Goal: Obtain resource: Download file/media

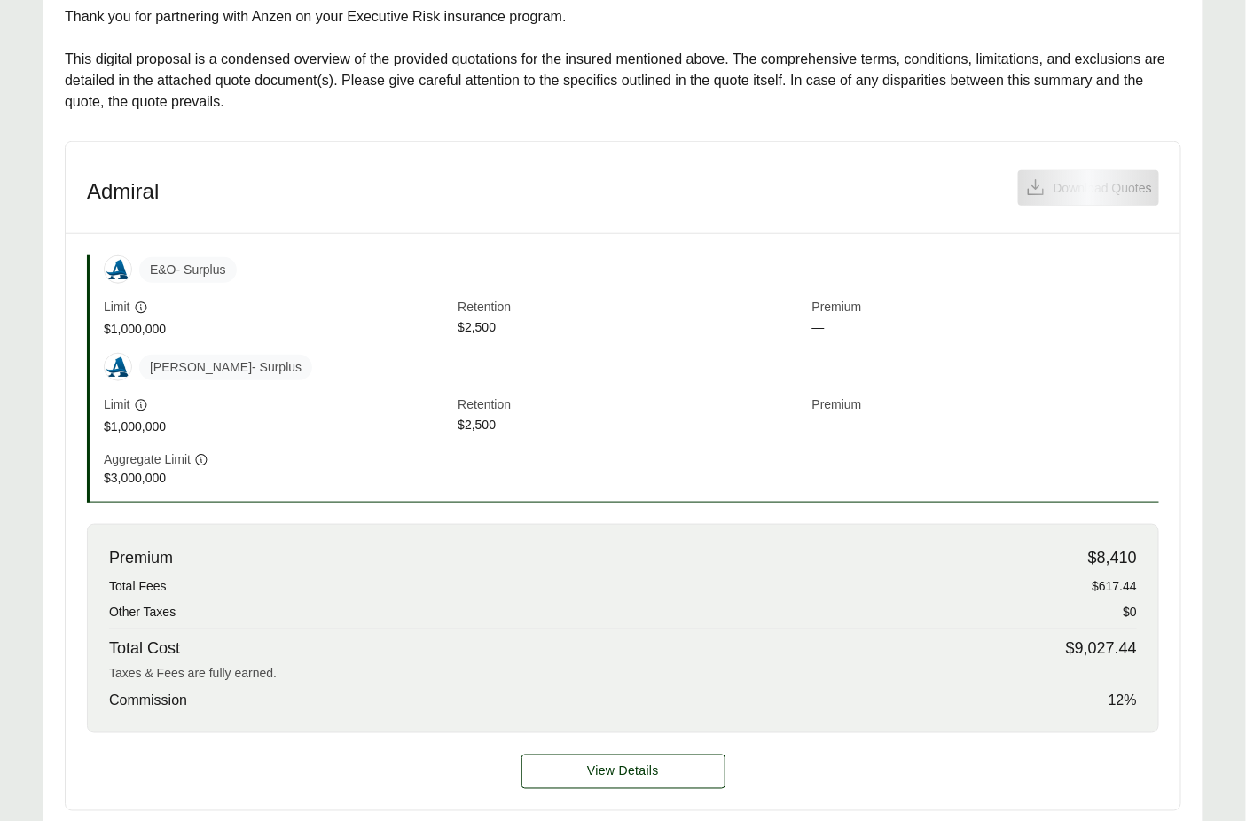
scroll to position [494, 0]
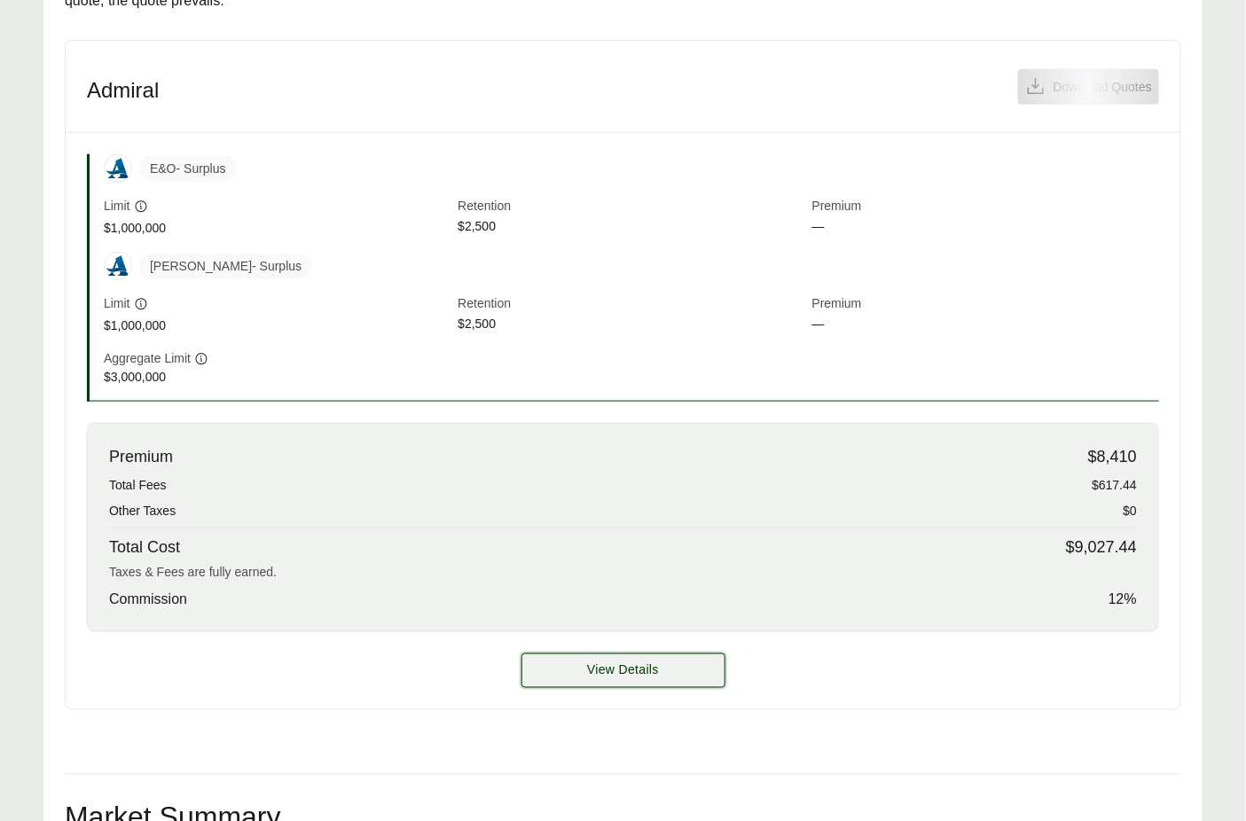
click at [691, 670] on button "View Details" at bounding box center [623, 671] width 204 height 35
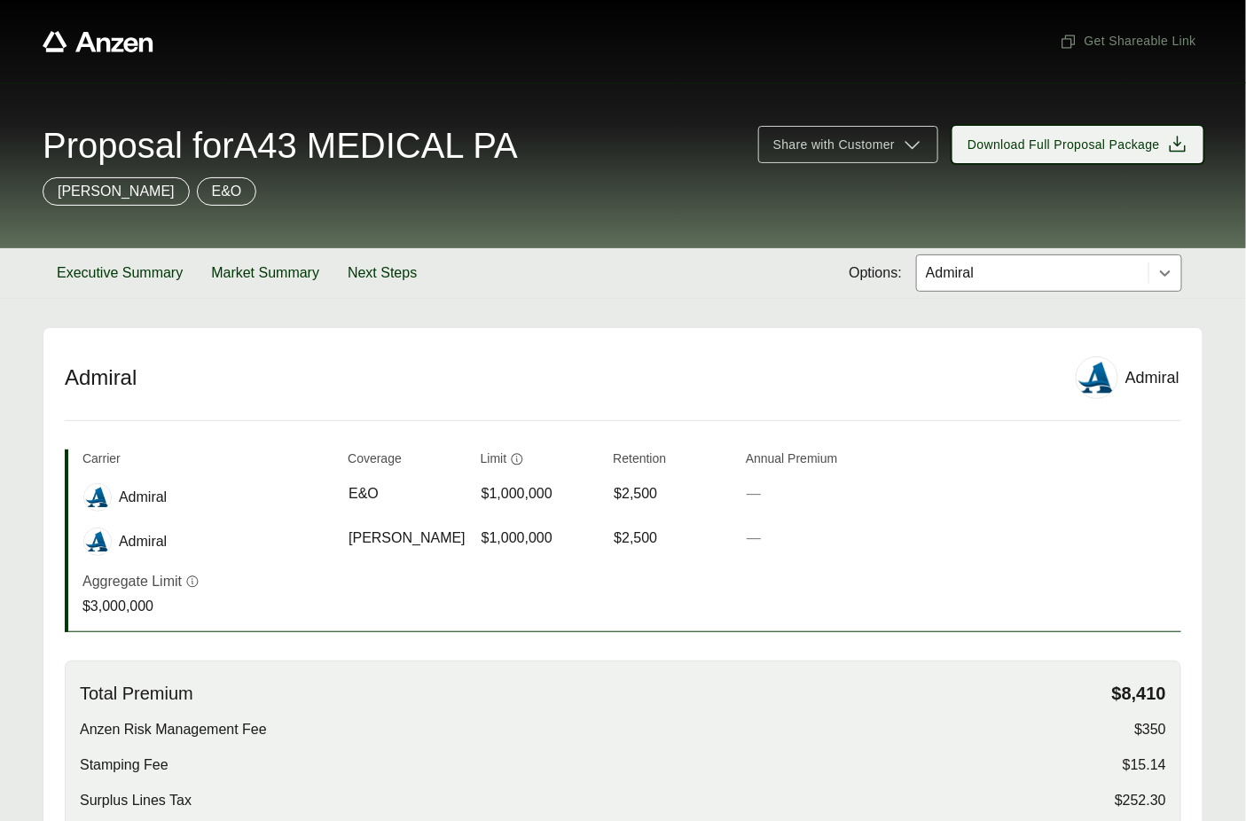
click at [1019, 149] on span "Download Full Proposal Package" at bounding box center [1063, 145] width 192 height 19
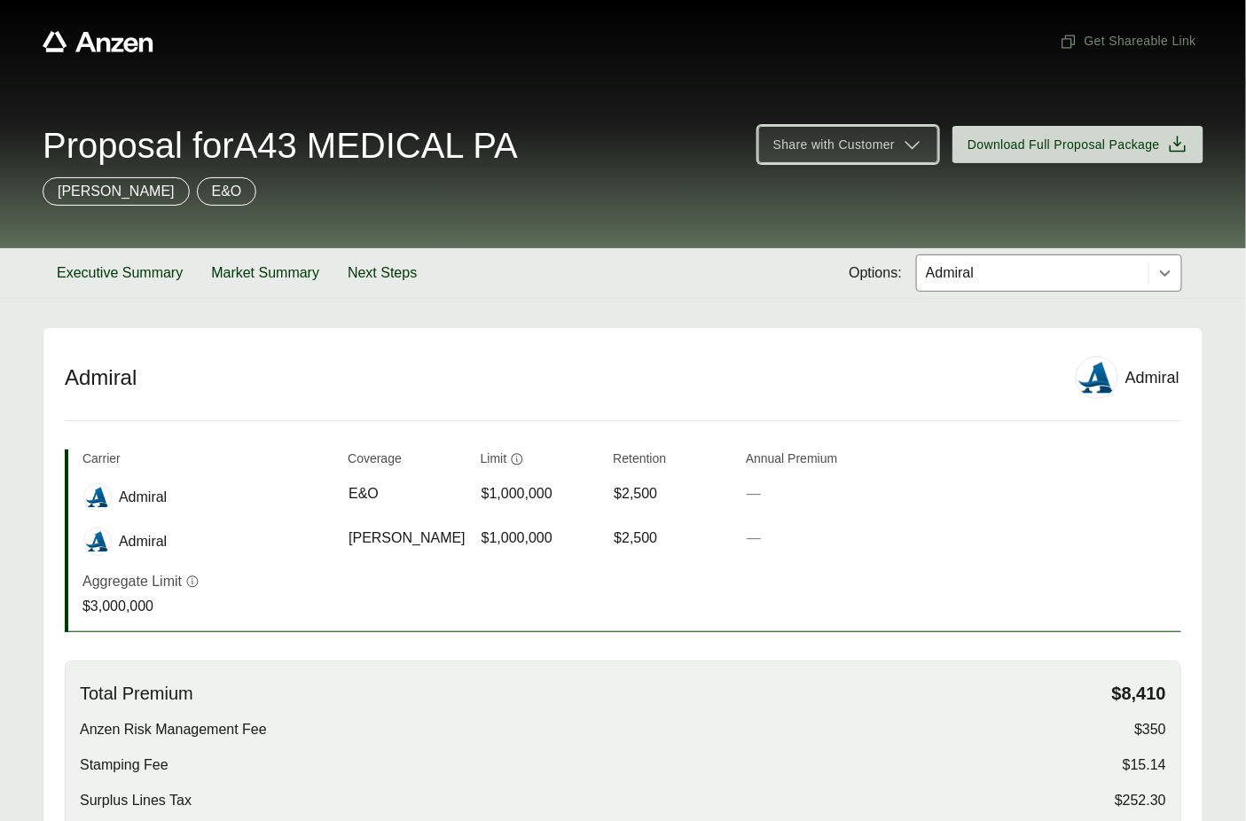
click at [876, 137] on span "Share with Customer" at bounding box center [833, 145] width 121 height 19
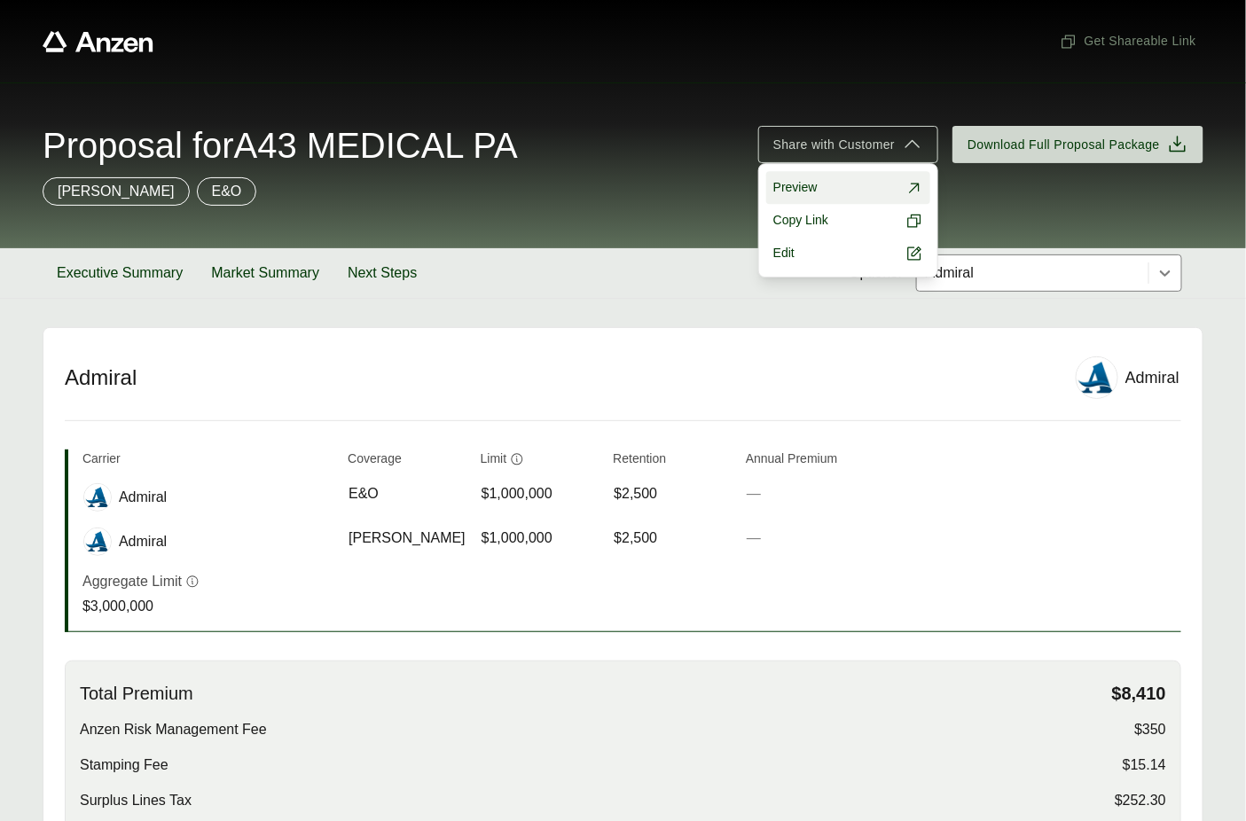
click at [834, 192] on link "Preview" at bounding box center [848, 187] width 164 height 33
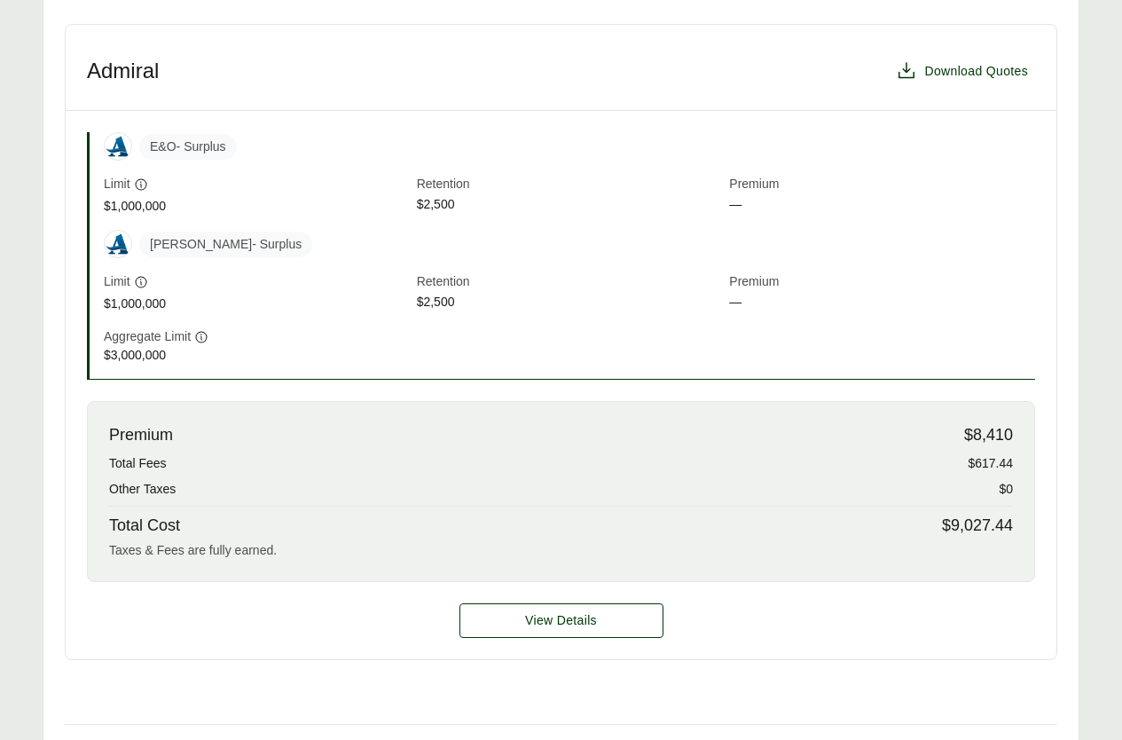
scroll to position [87, 0]
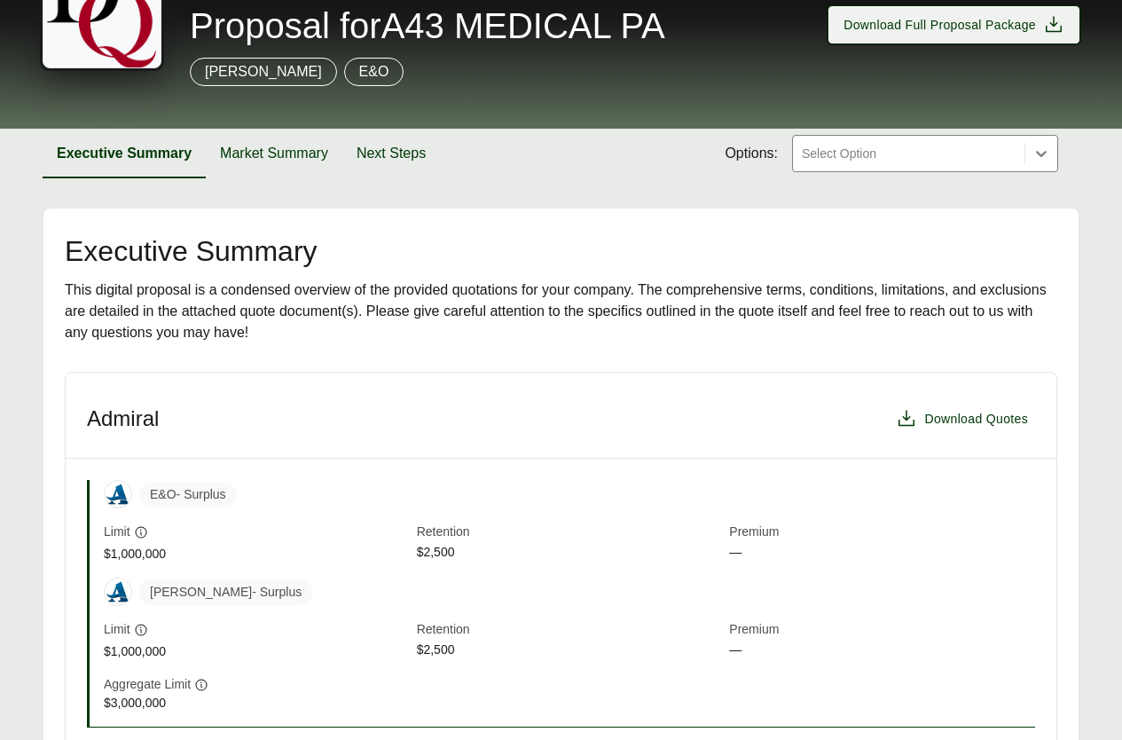
click at [865, 41] on button "Download Full Proposal Package" at bounding box center [953, 24] width 251 height 37
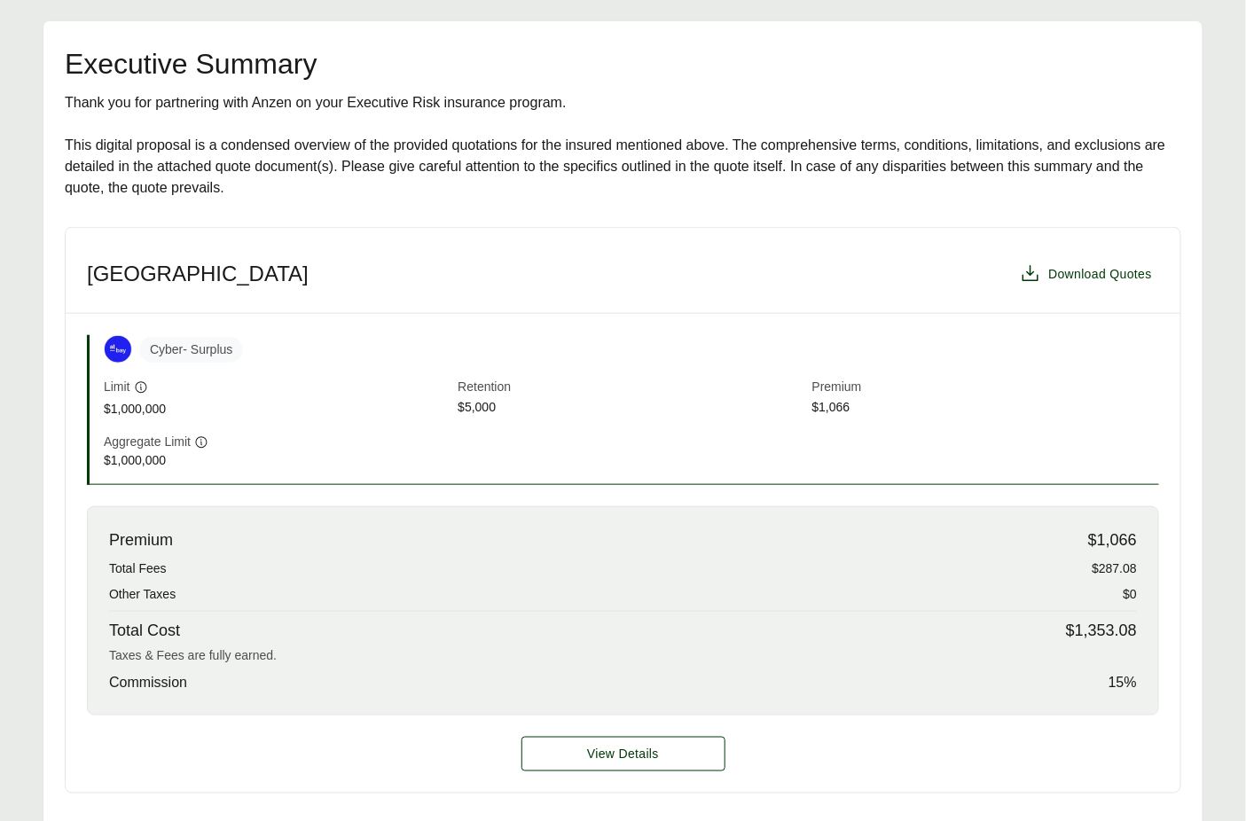
scroll to position [571, 0]
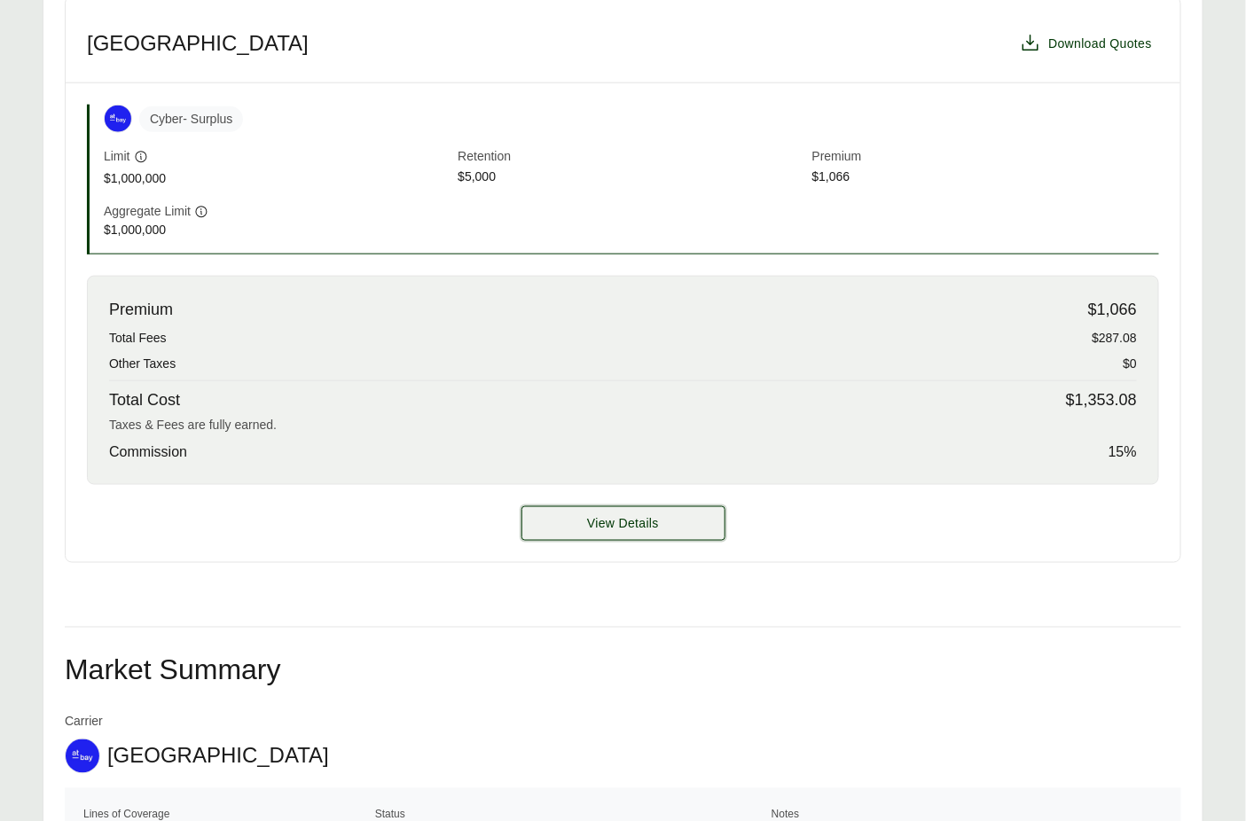
click at [574, 534] on button "View Details" at bounding box center [623, 523] width 204 height 35
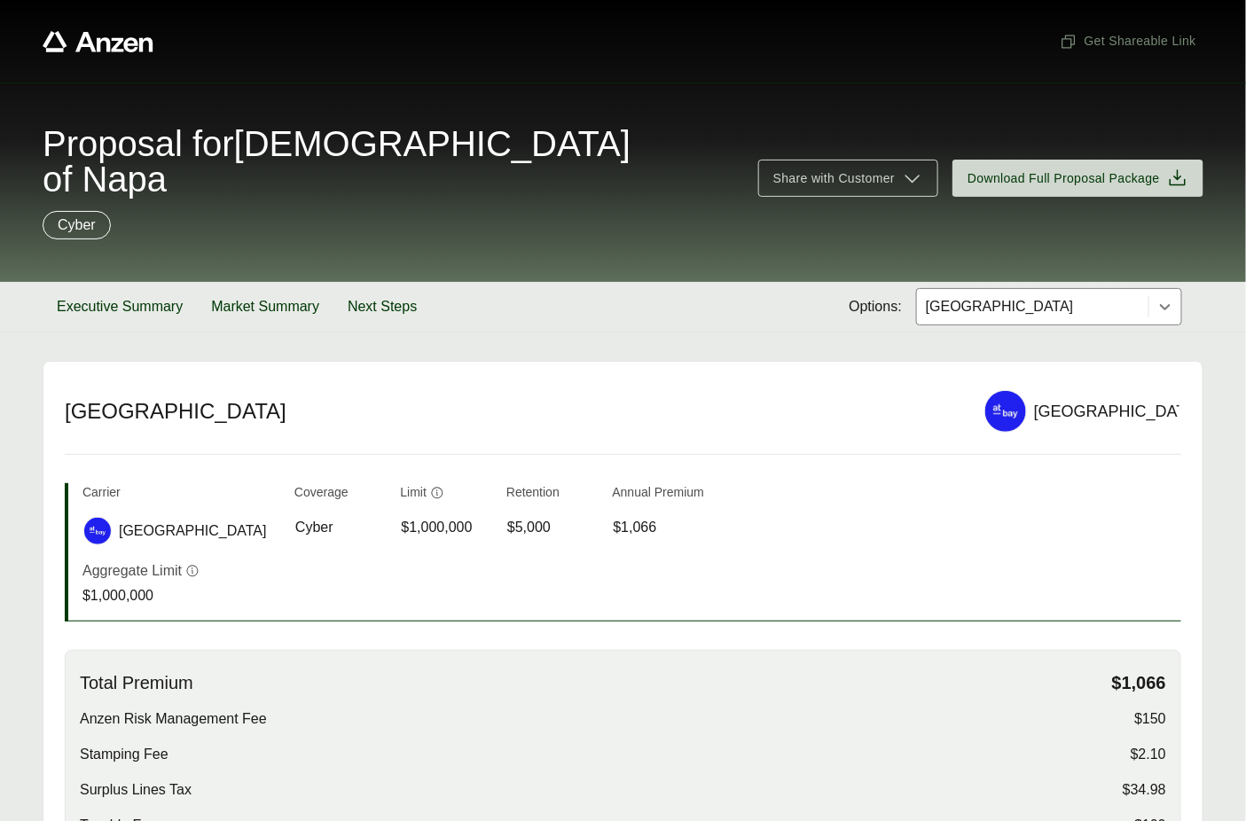
scroll to position [215, 0]
